Goal: Check status: Check status

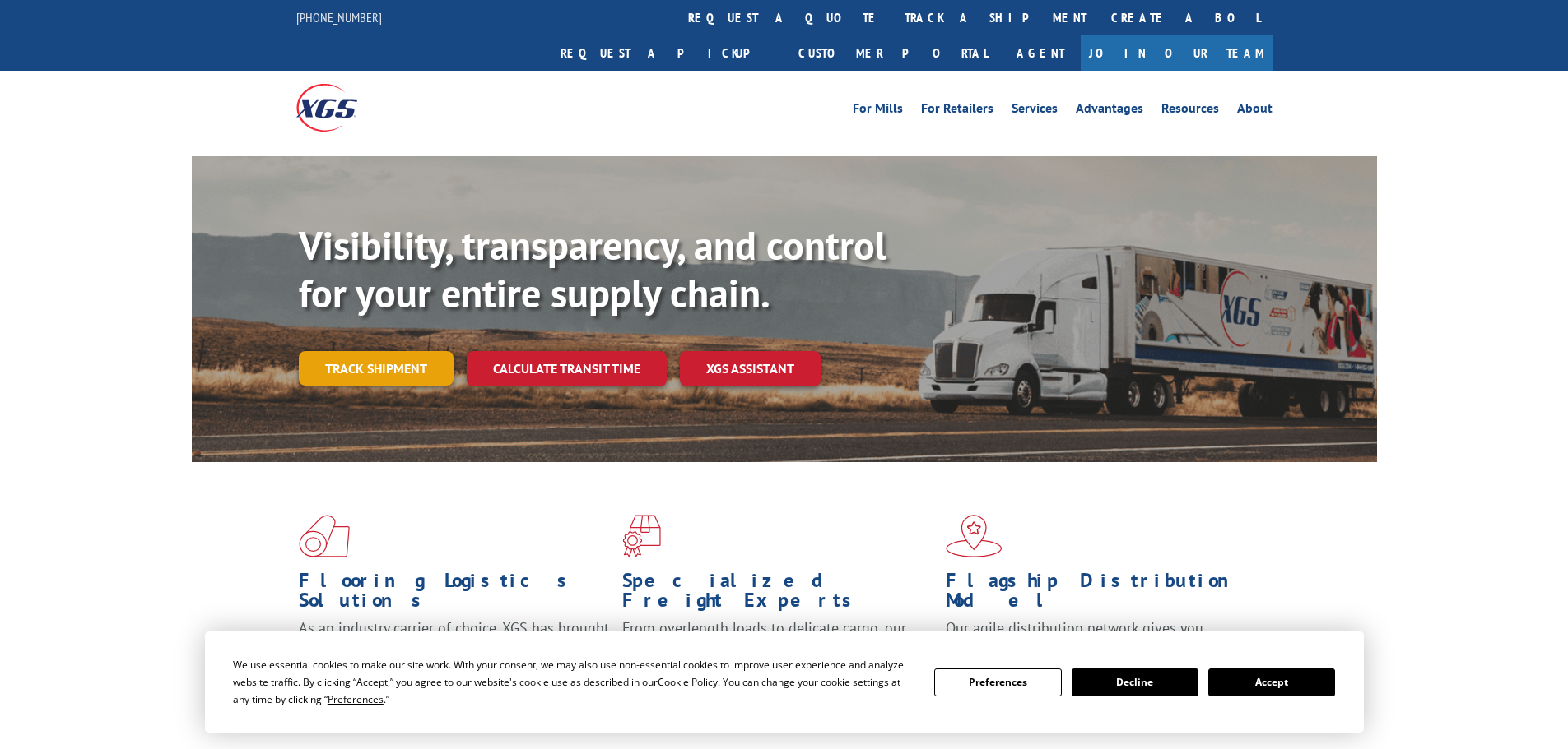
click at [333, 354] on div "Visibility, transparency, and control for your entire supply chain. Track shipm…" at bounding box center [837, 336] width 1078 height 229
click at [317, 351] on link "Track shipment" at bounding box center [376, 368] width 155 height 35
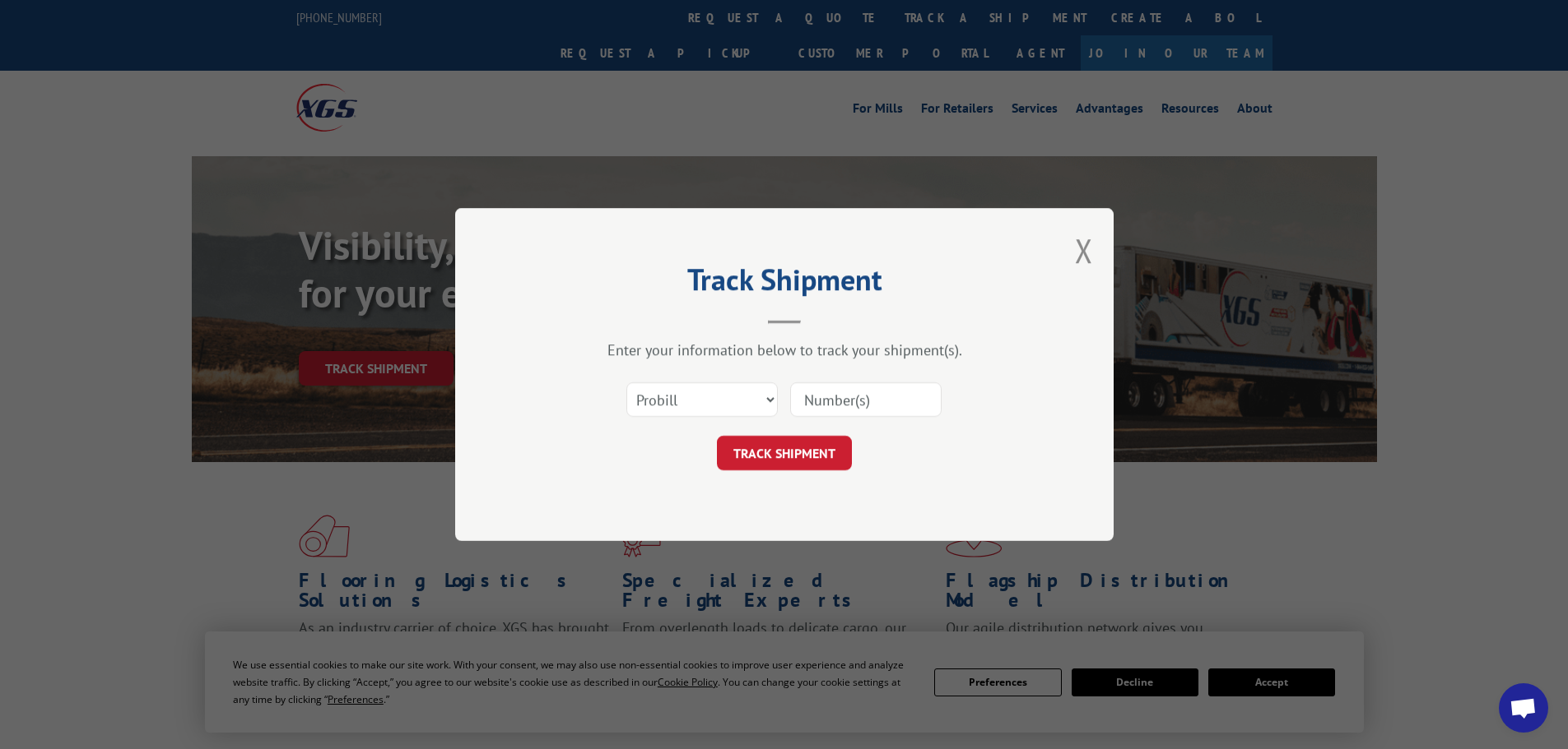
click at [811, 384] on input at bounding box center [865, 400] width 152 height 35
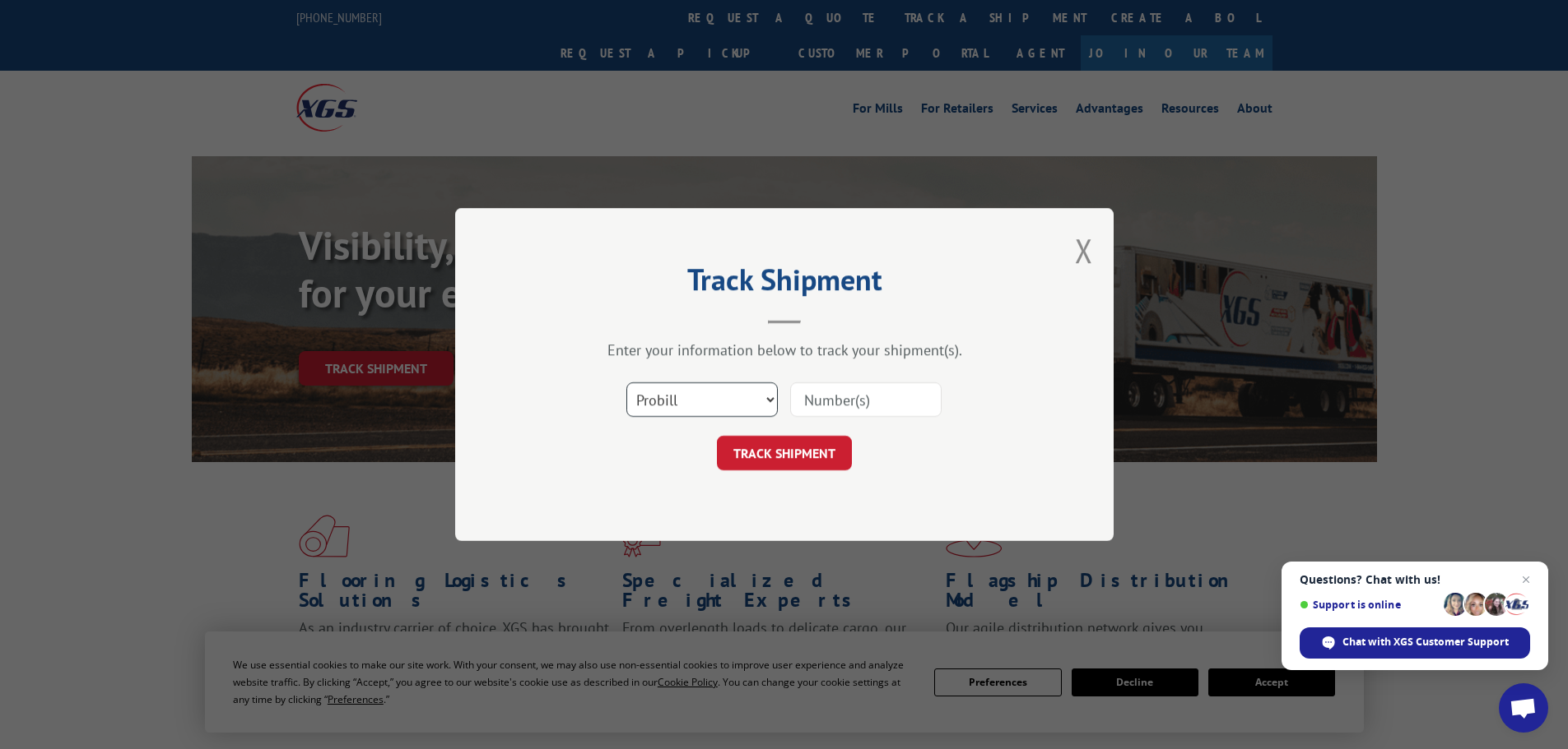
click at [734, 396] on select "Select category... Probill BOL PO" at bounding box center [703, 400] width 152 height 35
click at [627, 383] on select "Select category... Probill BOL PO" at bounding box center [703, 400] width 152 height 35
click at [706, 417] on select "Select category... Probill BOL PO" at bounding box center [703, 400] width 152 height 35
select select "bol"
click at [627, 383] on select "Select category... Probill BOL PO" at bounding box center [703, 400] width 152 height 35
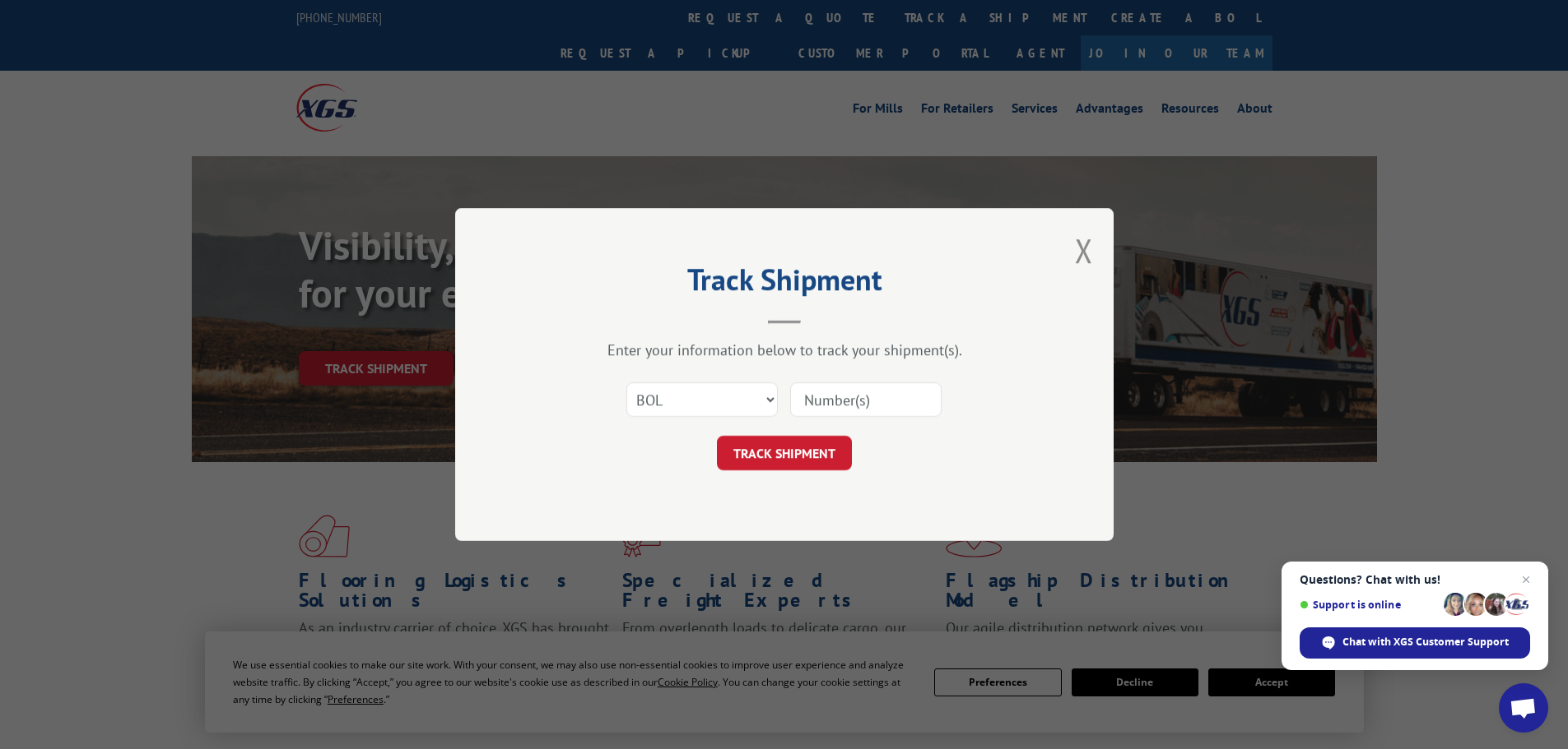
click at [869, 407] on input at bounding box center [865, 400] width 152 height 35
paste input "5530723"
type input "5530723"
click at [717, 436] on button "TRACK SHIPMENT" at bounding box center [784, 453] width 135 height 35
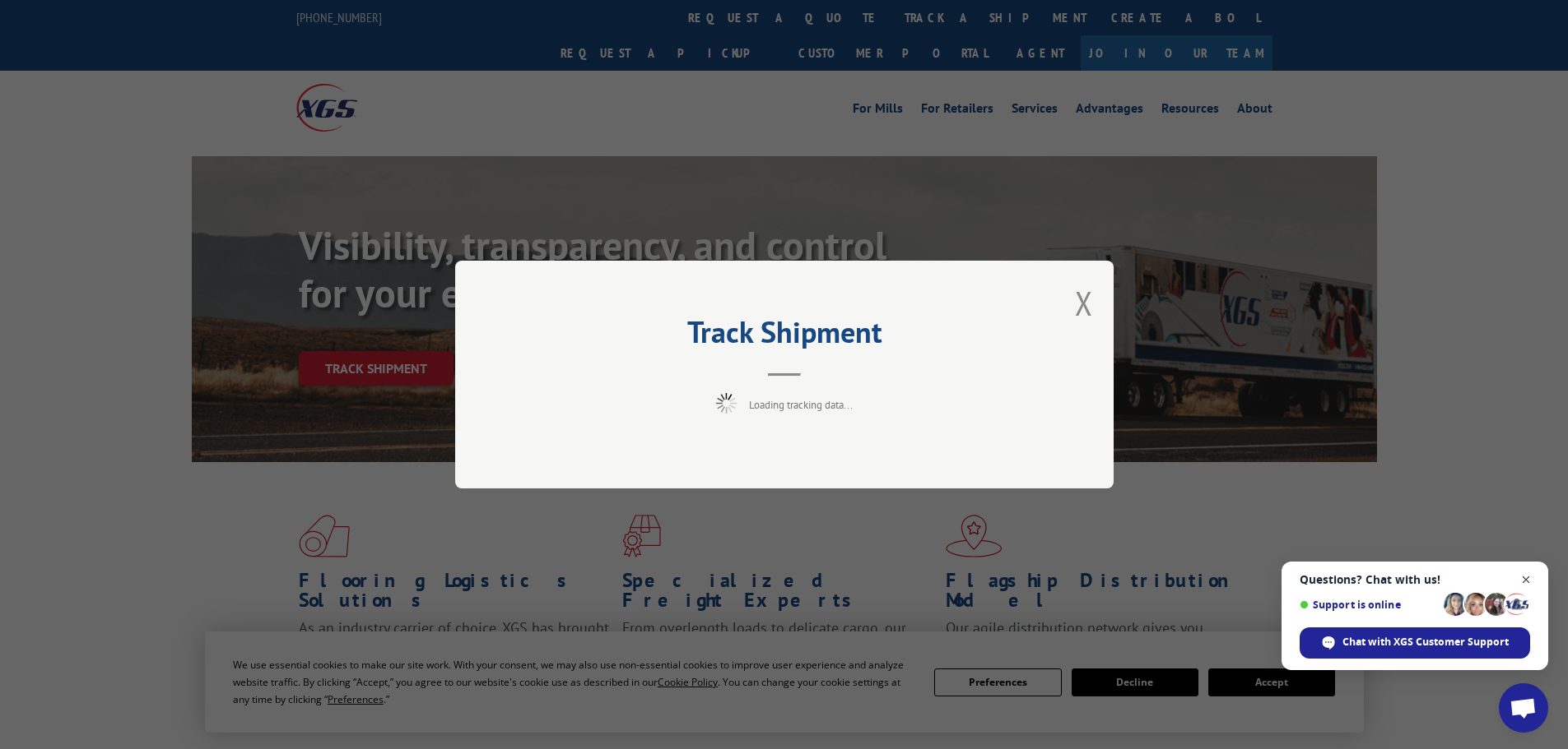
click at [1530, 578] on span "Close chat" at bounding box center [1526, 580] width 21 height 21
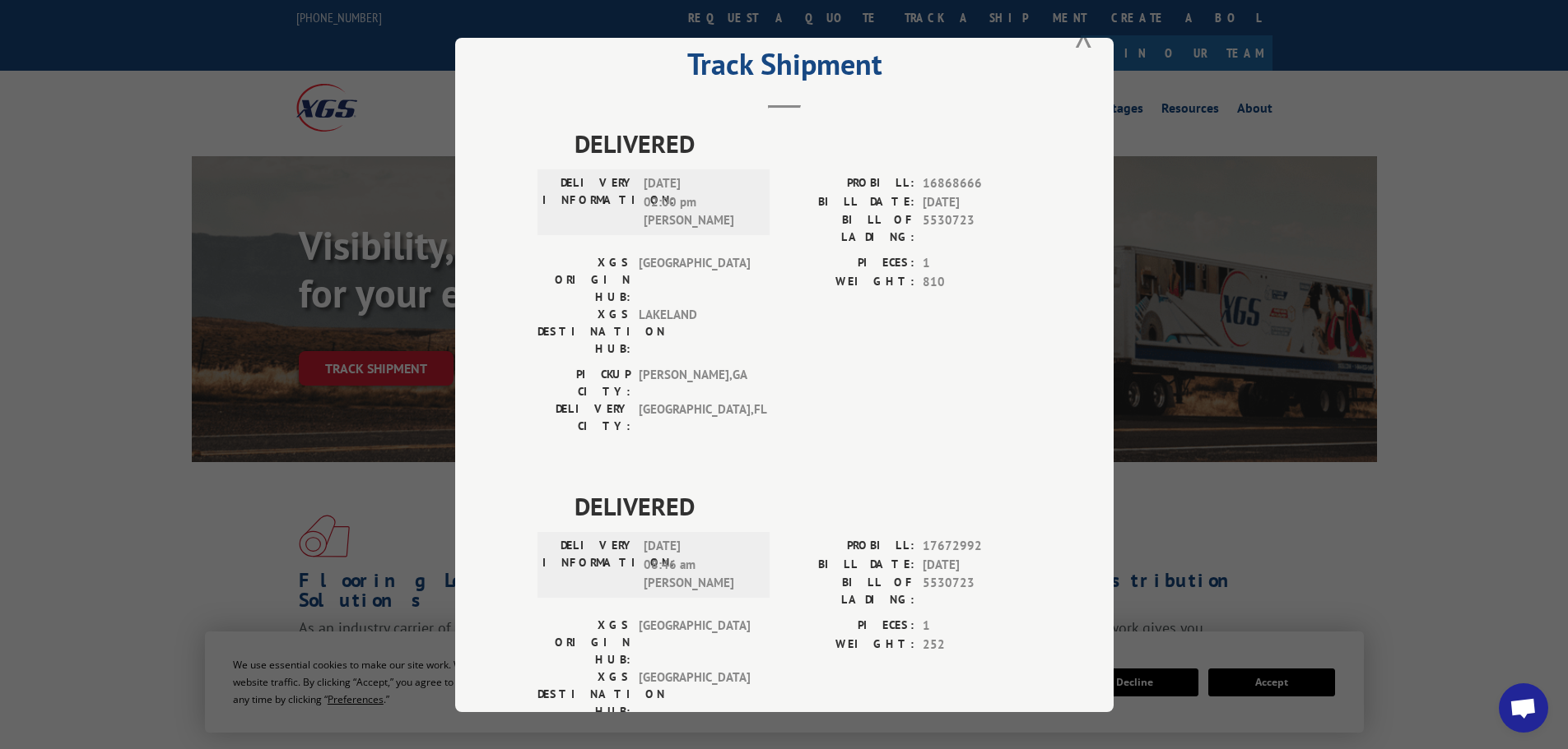
scroll to position [85, 0]
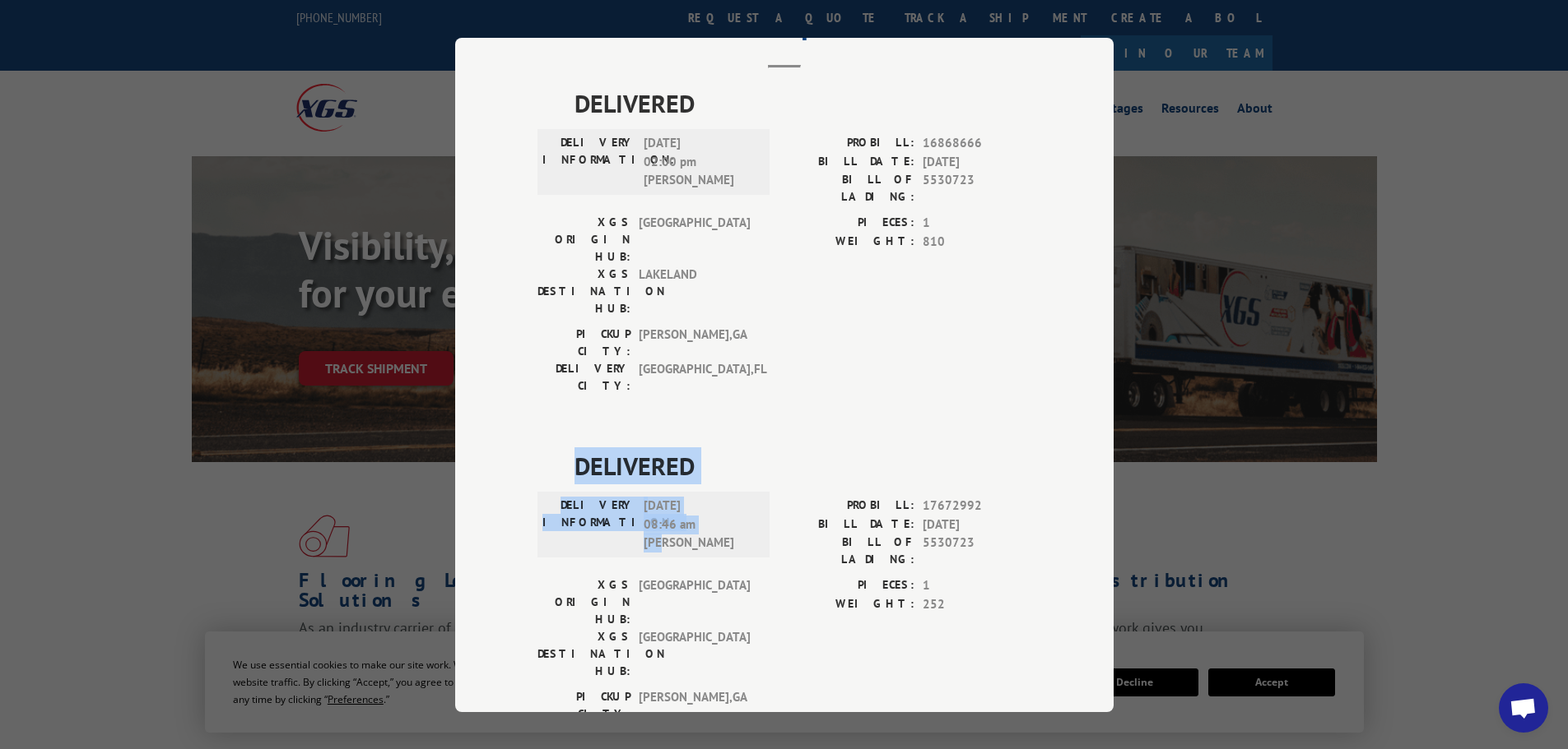
drag, startPoint x: 570, startPoint y: 396, endPoint x: 664, endPoint y: 472, distance: 120.9
click at [664, 472] on div "DELIVERED DELIVERY INFORMATION: [DATE] 08:46 am [PERSON_NAME]: 17672992 BILL DA…" at bounding box center [784, 607] width 494 height 318
copy div "DELIVERED DELIVERY INFORMATION: [DATE] 08:46 am [PERSON_NAME]"
